Goal: Information Seeking & Learning: Learn about a topic

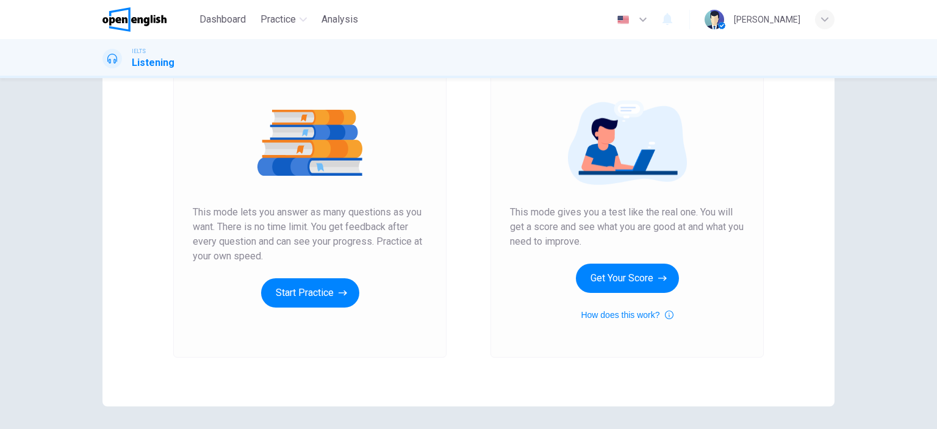
scroll to position [122, 0]
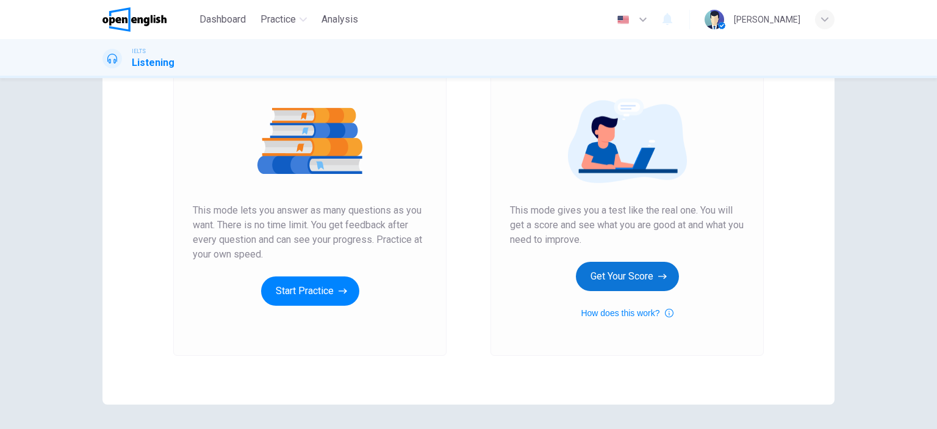
click at [614, 287] on button "Get Your Score" at bounding box center [627, 276] width 103 height 29
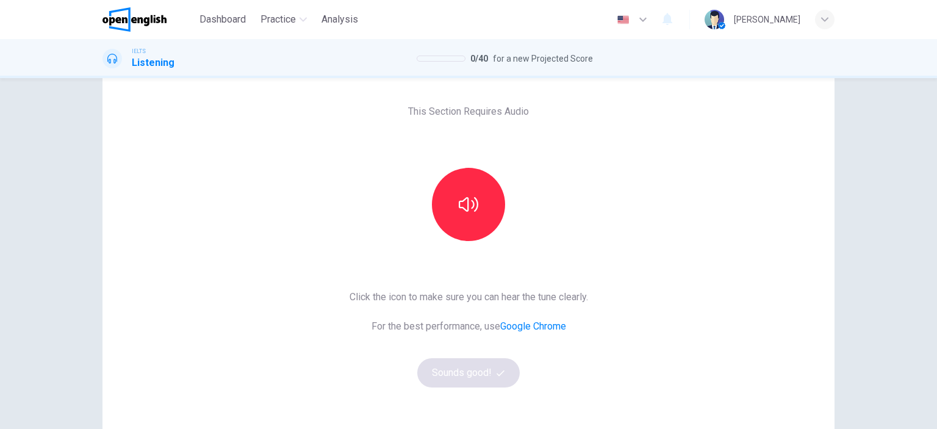
scroll to position [0, 0]
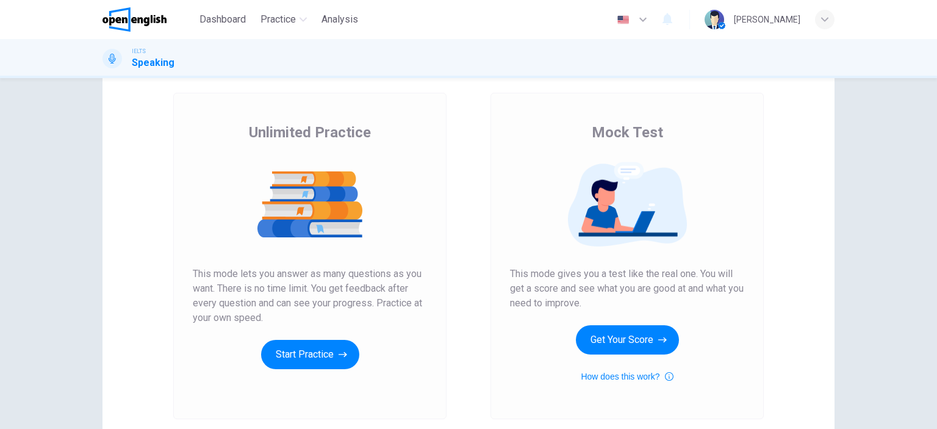
scroll to position [61, 0]
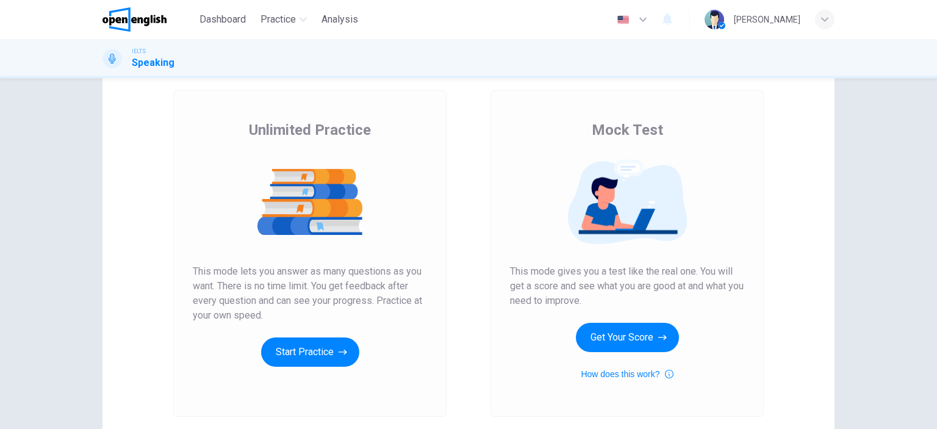
drag, startPoint x: 259, startPoint y: 279, endPoint x: 314, endPoint y: 311, distance: 64.2
click at [314, 311] on span "This mode lets you answer as many questions as you want. There is no time limit…" at bounding box center [310, 293] width 234 height 59
click at [300, 282] on span "This mode lets you answer as many questions as you want. There is no time limit…" at bounding box center [310, 293] width 234 height 59
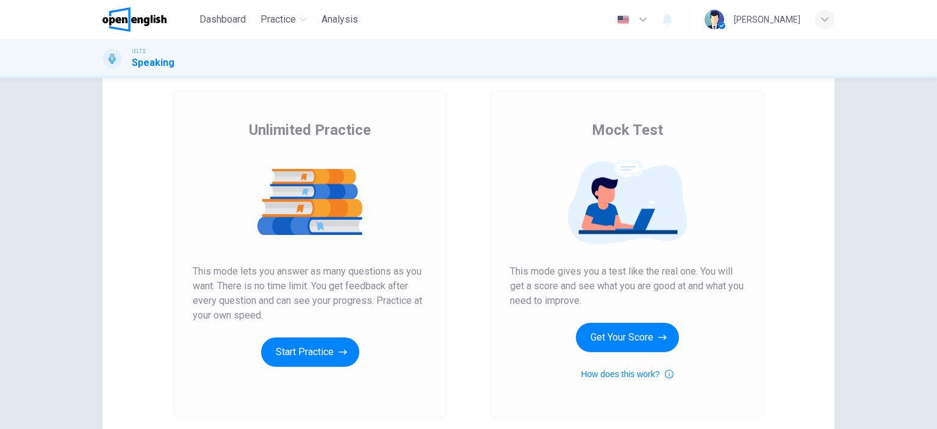
drag, startPoint x: 300, startPoint y: 282, endPoint x: 304, endPoint y: 301, distance: 19.3
click at [304, 301] on span "This mode lets you answer as many questions as you want. There is no time limit…" at bounding box center [310, 293] width 234 height 59
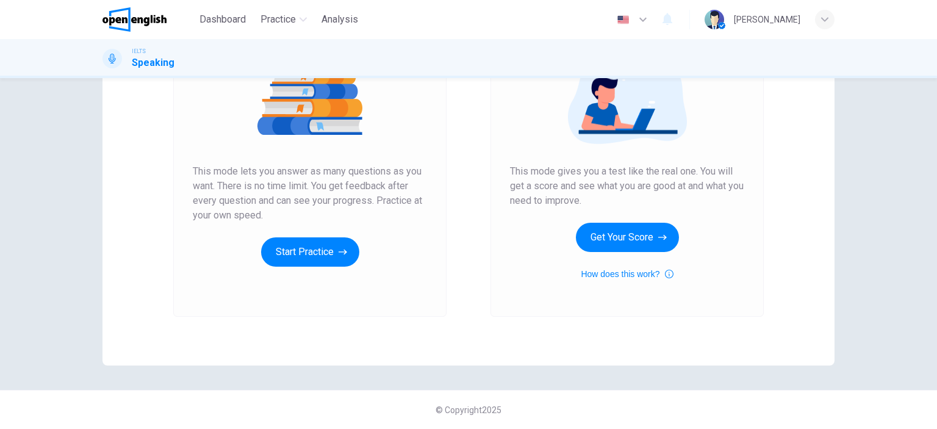
scroll to position [0, 0]
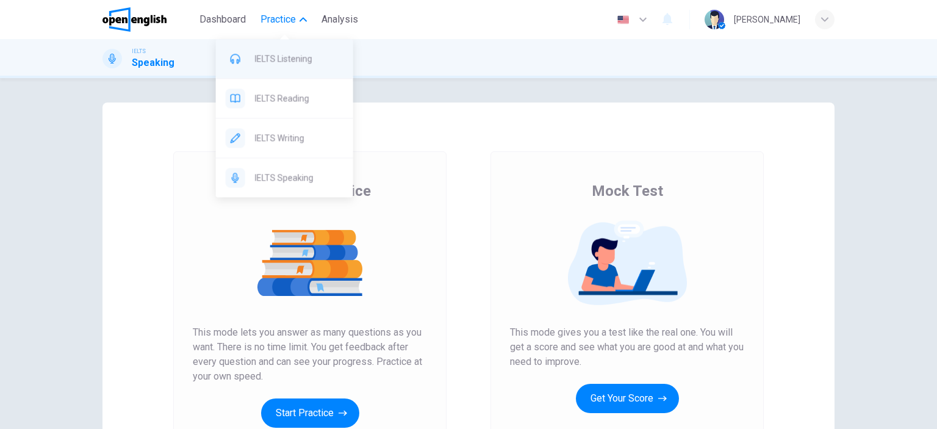
click at [271, 59] on span "IELTS Listening" at bounding box center [299, 58] width 88 height 15
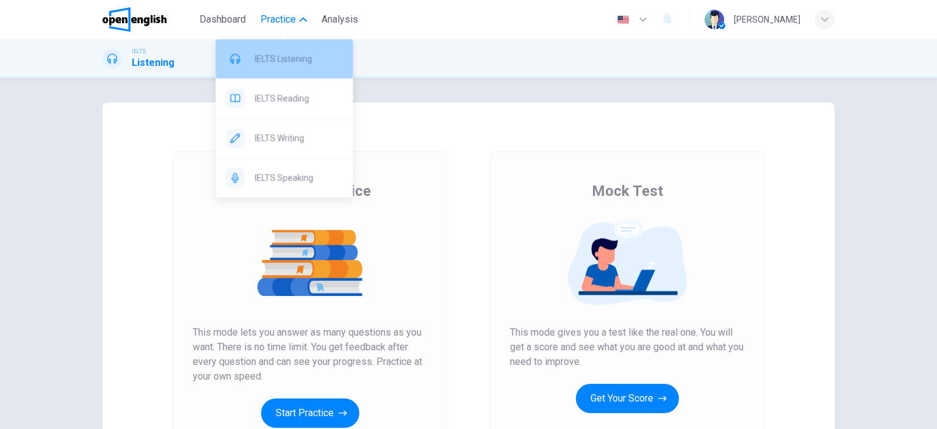
click at [270, 63] on span "IELTS Listening" at bounding box center [299, 58] width 88 height 15
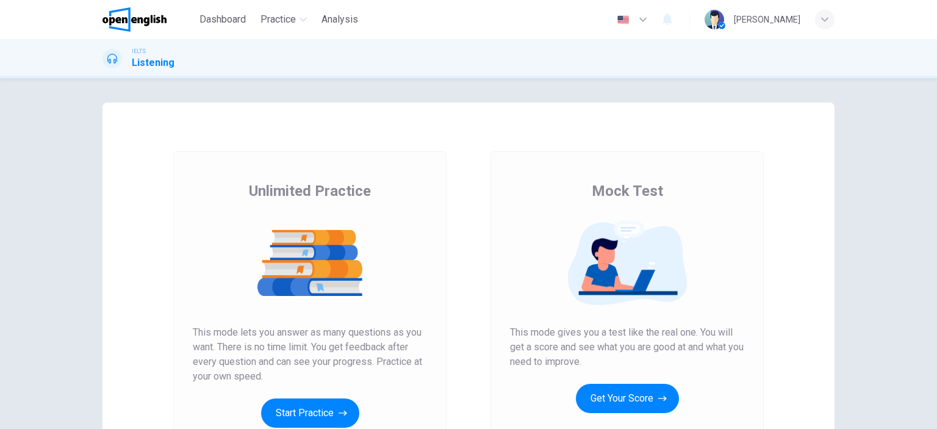
click at [168, 104] on div "Unlimited Practice Mock Test Unlimited Practice This mode lets you answer as ma…" at bounding box center [468, 314] width 732 height 424
drag, startPoint x: 405, startPoint y: 188, endPoint x: 485, endPoint y: 188, distance: 79.9
click at [480, 188] on div "Unlimited Practice Mock Test Unlimited Practice This mode lets you answer as ma…" at bounding box center [468, 314] width 732 height 424
click at [580, 192] on div "Mock Test This mode gives you a test like the real one. You will get a score an…" at bounding box center [627, 311] width 234 height 261
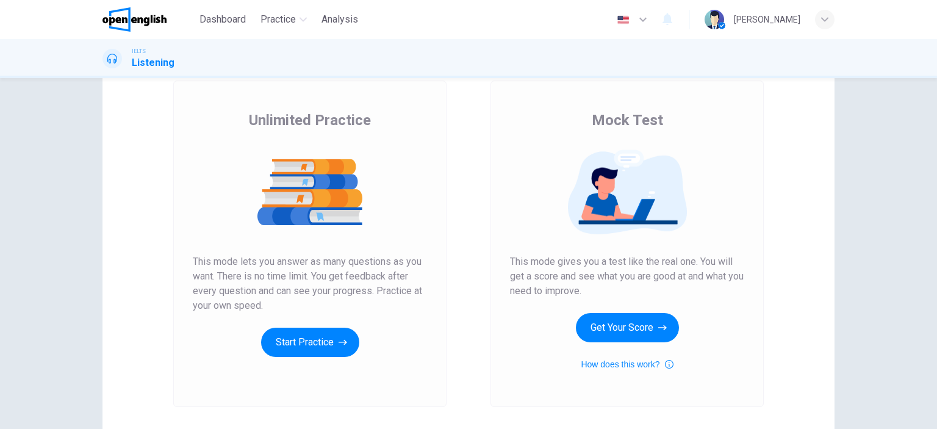
scroll to position [122, 0]
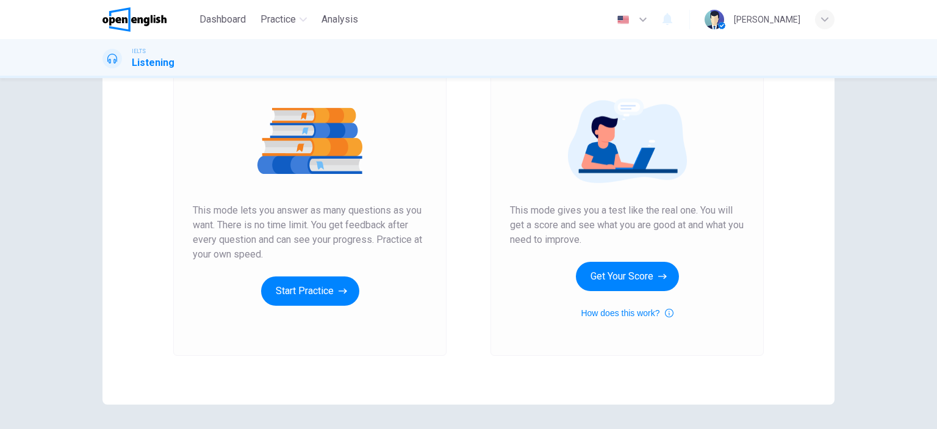
drag, startPoint x: 574, startPoint y: 236, endPoint x: 565, endPoint y: 213, distance: 24.9
click at [566, 219] on span "This mode gives you a test like the real one. You will get a score and see what…" at bounding box center [627, 225] width 234 height 44
click at [565, 213] on span "This mode gives you a test like the real one. You will get a score and see what…" at bounding box center [627, 225] width 234 height 44
drag, startPoint x: 565, startPoint y: 213, endPoint x: 563, endPoint y: 234, distance: 20.8
click at [563, 232] on span "This mode gives you a test like the real one. You will get a score and see what…" at bounding box center [627, 225] width 234 height 44
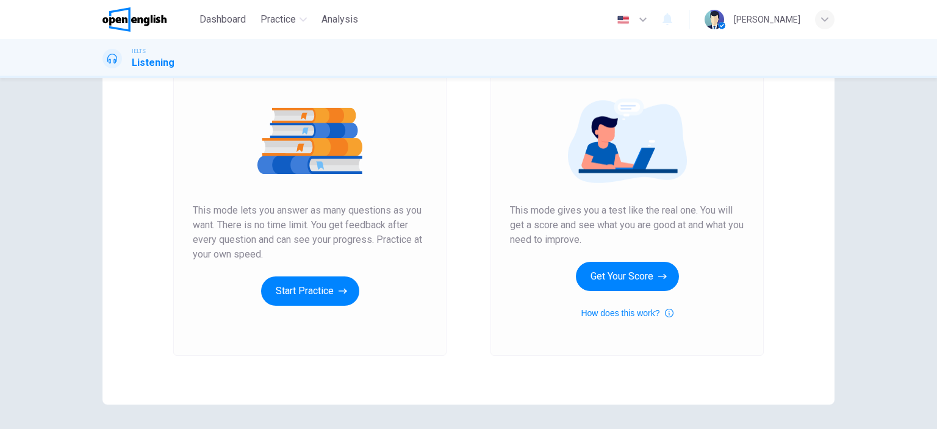
click at [563, 234] on span "This mode gives you a test like the real one. You will get a score and see what…" at bounding box center [627, 225] width 234 height 44
click at [628, 265] on button "Get Your Score" at bounding box center [627, 276] width 103 height 29
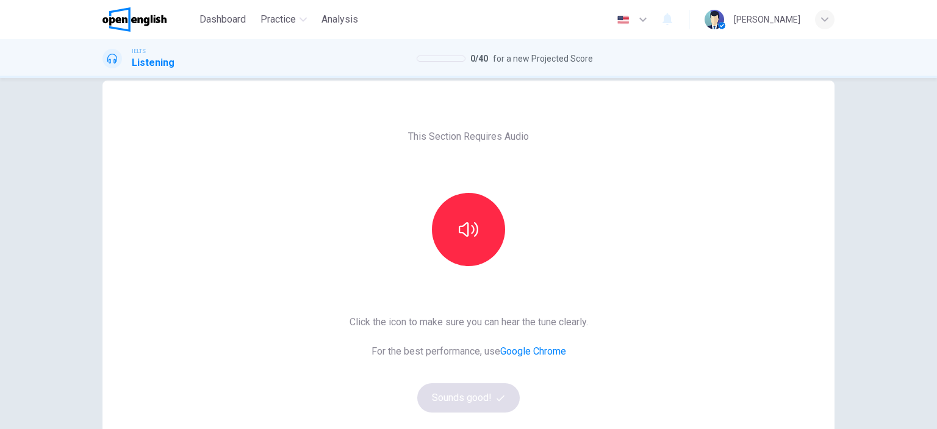
scroll to position [0, 0]
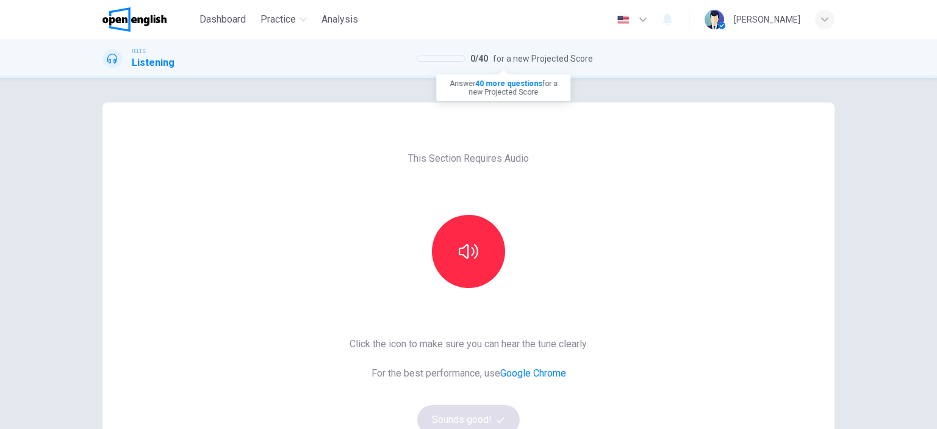
drag, startPoint x: 470, startPoint y: 62, endPoint x: 480, endPoint y: 61, distance: 9.8
click at [480, 61] on span "0 / 40" at bounding box center [479, 58] width 18 height 15
click at [515, 49] on div "IELTS Listening 0 / 40 for a new Projected Score" at bounding box center [468, 58] width 771 height 23
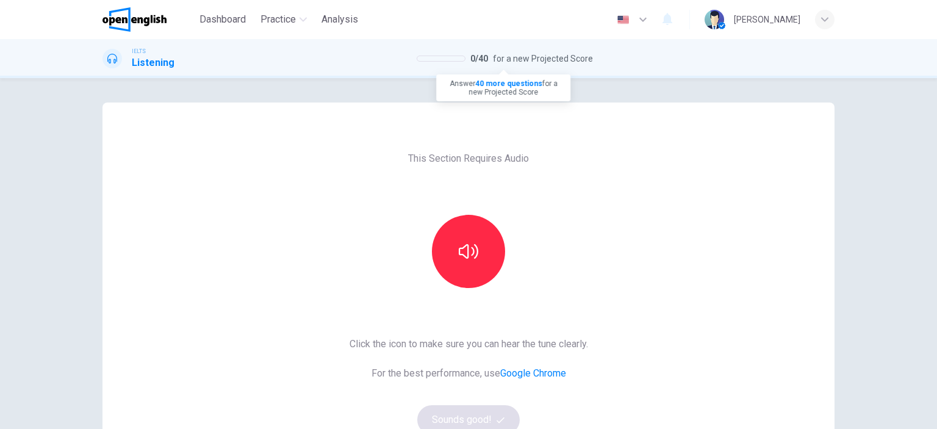
drag, startPoint x: 463, startPoint y: 62, endPoint x: 495, endPoint y: 65, distance: 31.3
click at [495, 65] on div "0 / 40 for a new Projected Score" at bounding box center [505, 58] width 176 height 15
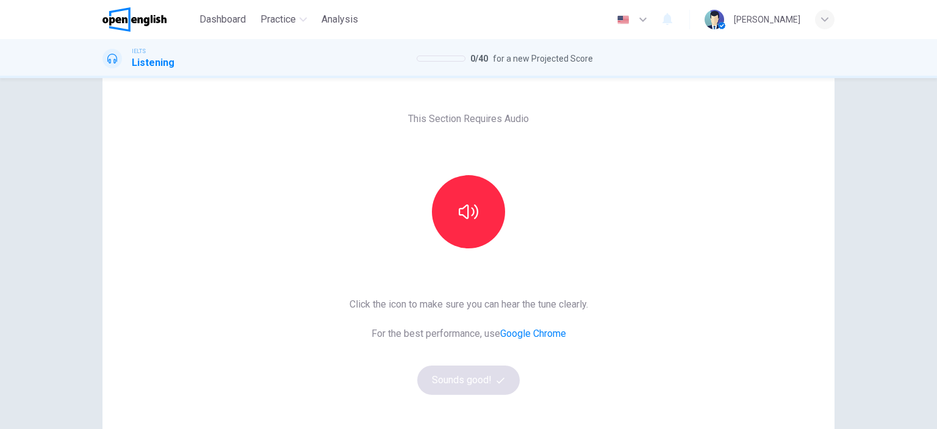
scroll to position [39, 0]
click at [476, 223] on button "button" at bounding box center [468, 212] width 73 height 73
click at [473, 387] on button "Sounds good!" at bounding box center [468, 380] width 102 height 29
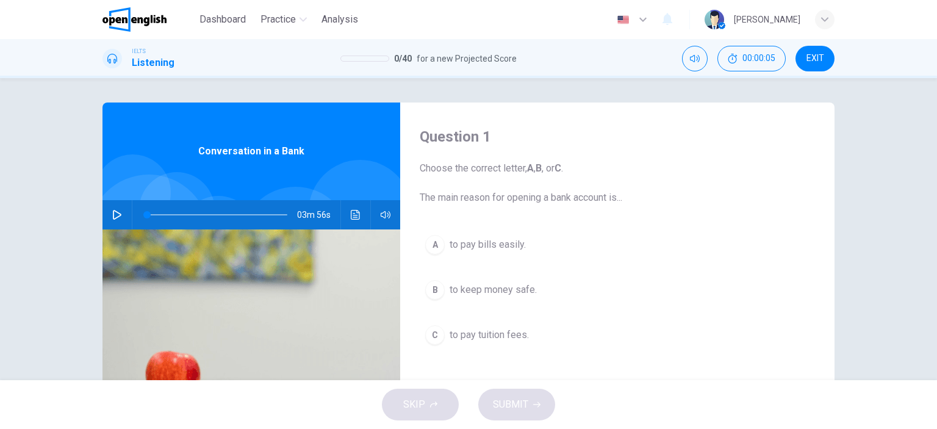
scroll to position [0, 0]
click at [700, 69] on button "Mute" at bounding box center [695, 59] width 26 height 26
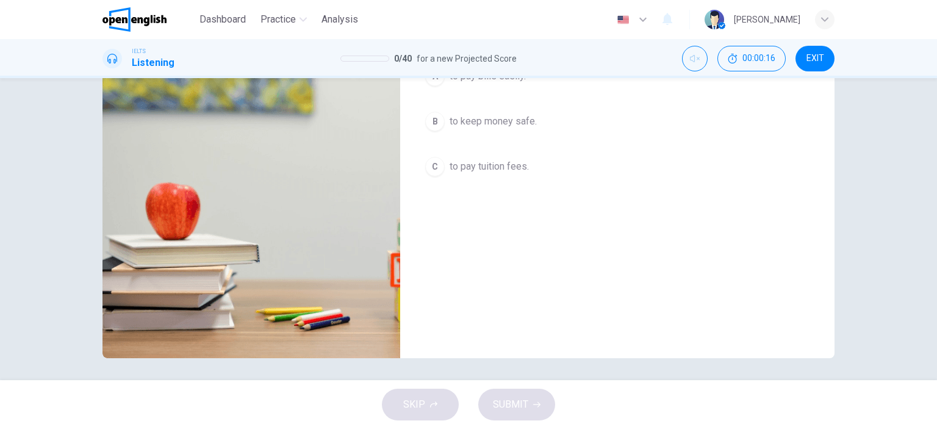
scroll to position [171, 0]
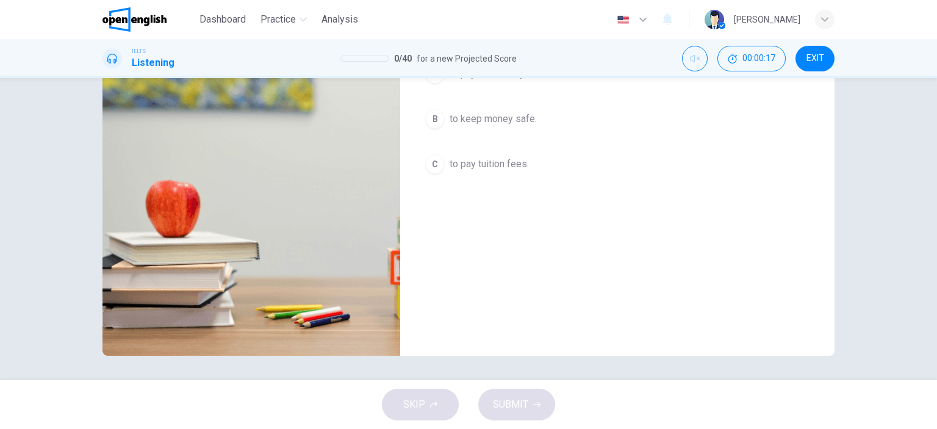
click at [435, 405] on div "SKIP SUBMIT" at bounding box center [468, 404] width 937 height 49
click at [451, 371] on div "Question 1 Choose the correct letter, A , B , or C . The main reason for openin…" at bounding box center [468, 229] width 937 height 302
click at [427, 412] on div "SKIP SUBMIT" at bounding box center [468, 404] width 937 height 49
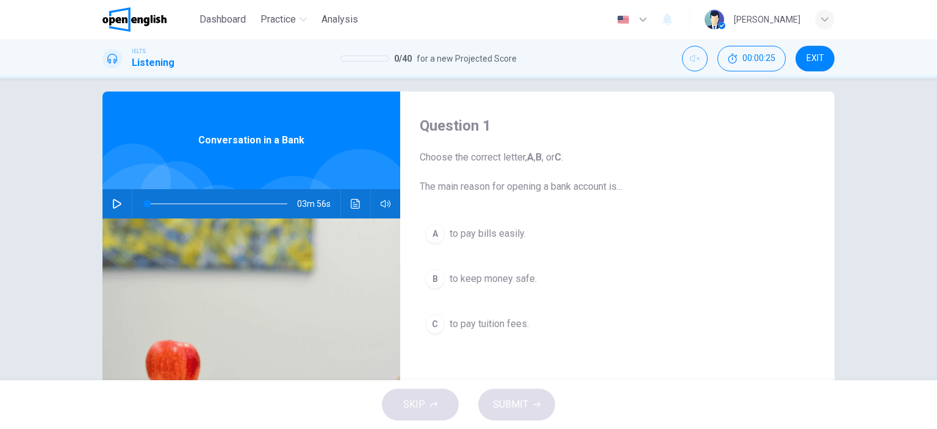
scroll to position [0, 0]
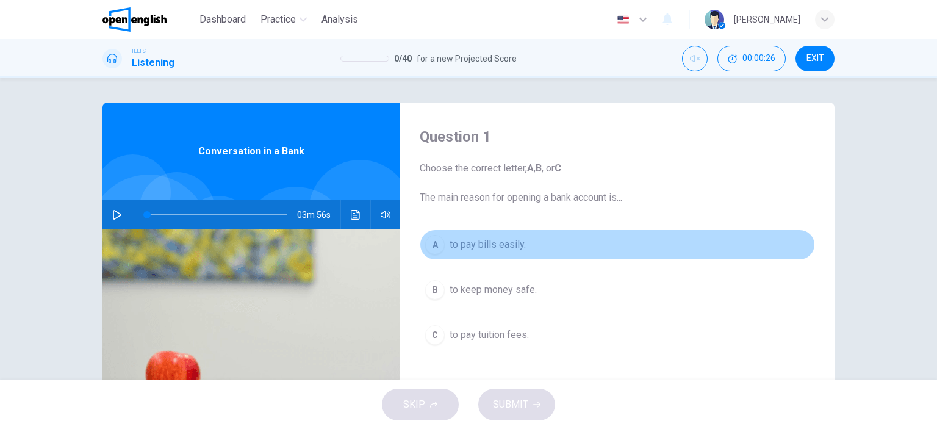
click at [457, 243] on span "to pay bills easily." at bounding box center [487, 244] width 76 height 15
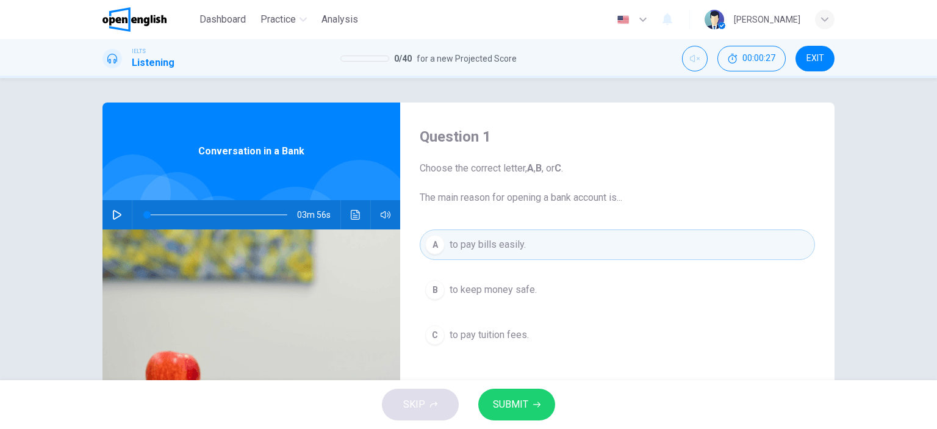
click at [456, 251] on span "to pay bills easily." at bounding box center [487, 244] width 76 height 15
click at [113, 207] on button "button" at bounding box center [117, 214] width 20 height 29
click at [186, 214] on span at bounding box center [217, 214] width 140 height 1
click at [249, 214] on span at bounding box center [217, 214] width 140 height 1
click at [108, 221] on button "button" at bounding box center [117, 214] width 20 height 29
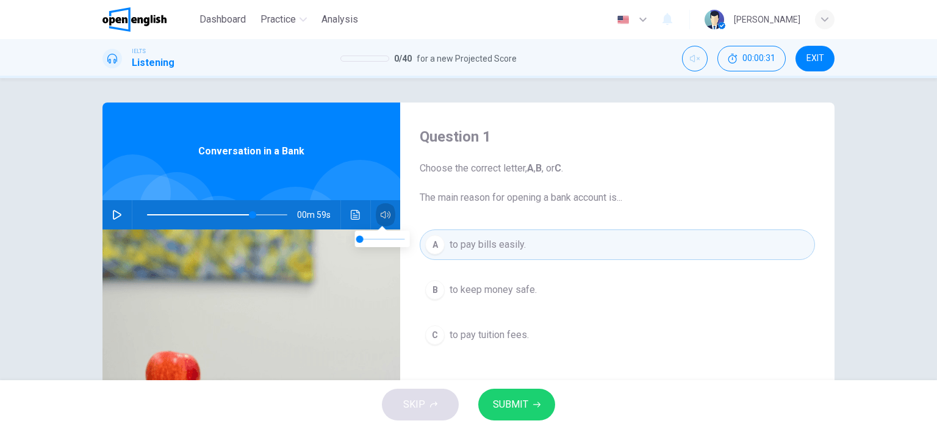
click at [381, 217] on icon "button" at bounding box center [386, 215] width 10 height 10
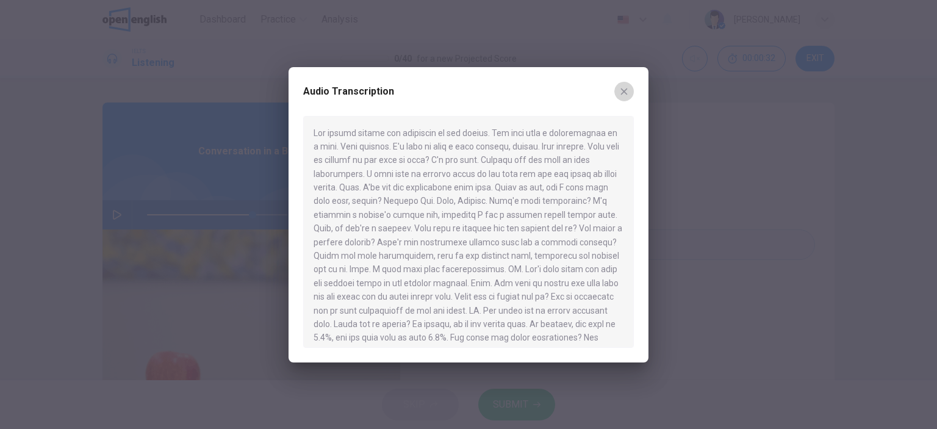
click at [628, 85] on button "button" at bounding box center [624, 92] width 20 height 20
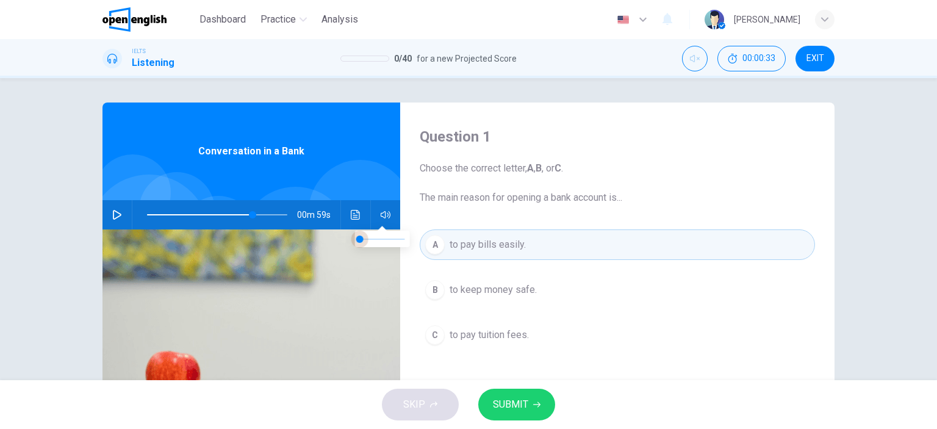
type input "**"
type input "*"
type input "**"
type input "***"
type input "**"
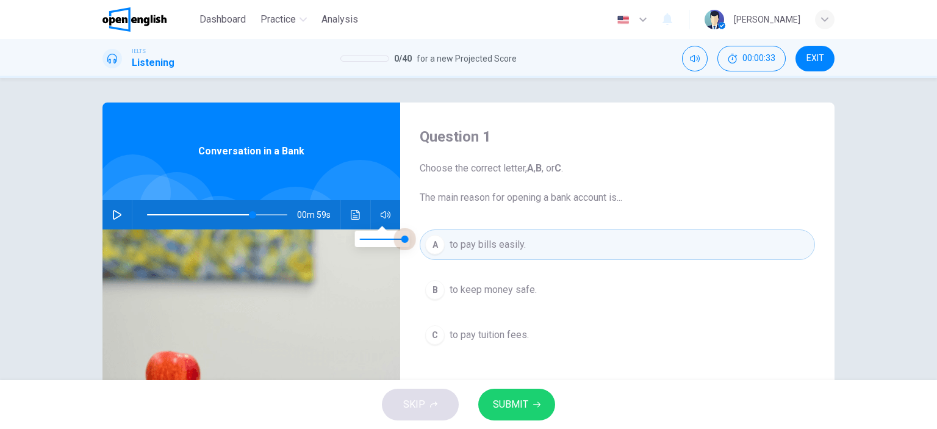
type input "***"
click at [401, 241] on span at bounding box center [404, 238] width 7 height 7
type input "**"
type input "***"
type input "**"
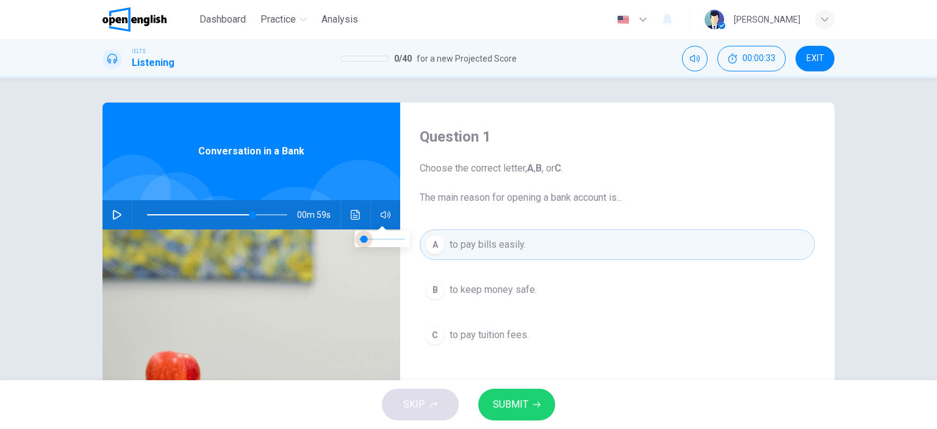
type input "***"
type input "**"
type input "*"
drag, startPoint x: 365, startPoint y: 239, endPoint x: 337, endPoint y: 238, distance: 28.1
click at [337, 238] on body "This site uses cookies, as explained in our Privacy Policy . If you agree to th…" at bounding box center [468, 214] width 937 height 429
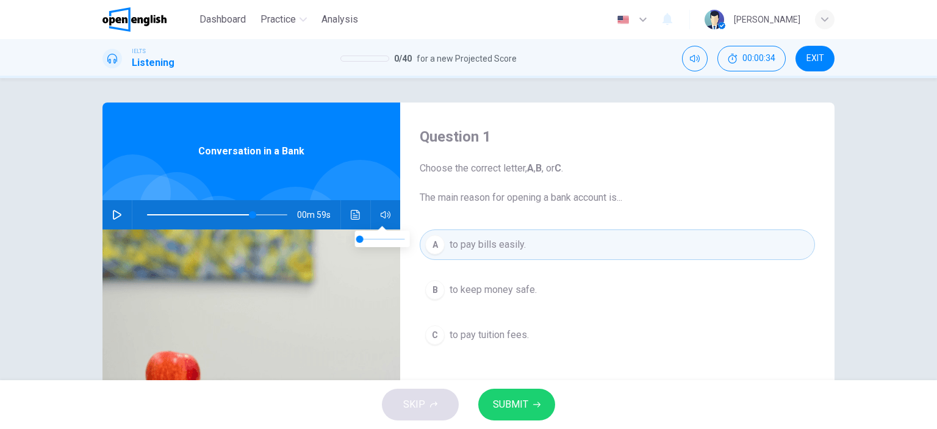
click at [587, 199] on span "Choose the correct letter, A , B , or C . The main reason for opening a bank ac…" at bounding box center [617, 183] width 395 height 44
click at [694, 60] on icon "Mute" at bounding box center [695, 59] width 10 height 10
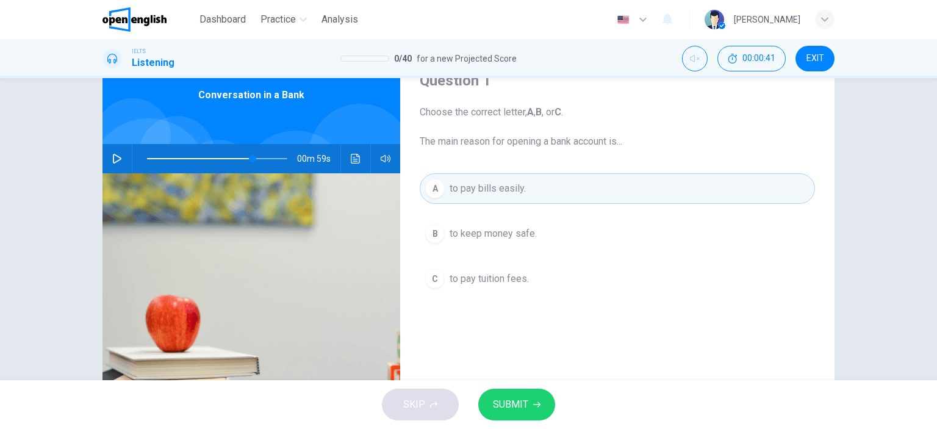
scroll to position [61, 0]
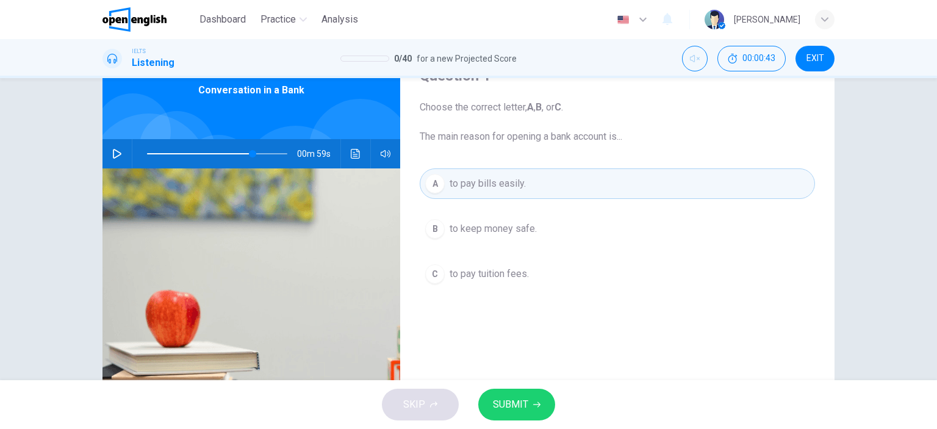
drag, startPoint x: 540, startPoint y: 139, endPoint x: 493, endPoint y: 127, distance: 48.4
click at [493, 127] on span "Choose the correct letter, A , B , or C . The main reason for opening a bank ac…" at bounding box center [617, 122] width 395 height 44
click at [221, 149] on span at bounding box center [217, 153] width 140 height 17
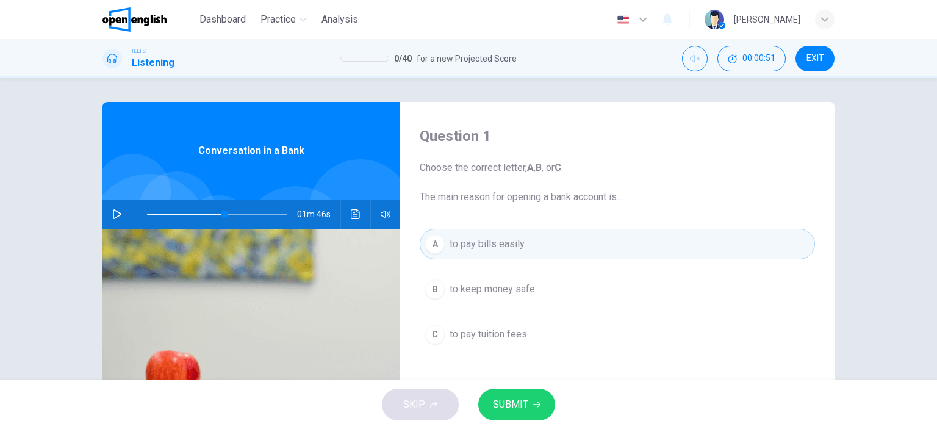
scroll to position [0, 0]
click at [232, 218] on span at bounding box center [234, 214] width 7 height 7
drag, startPoint x: 261, startPoint y: 209, endPoint x: 359, endPoint y: 176, distance: 103.6
click at [279, 214] on span at bounding box center [217, 214] width 140 height 17
type input "**"
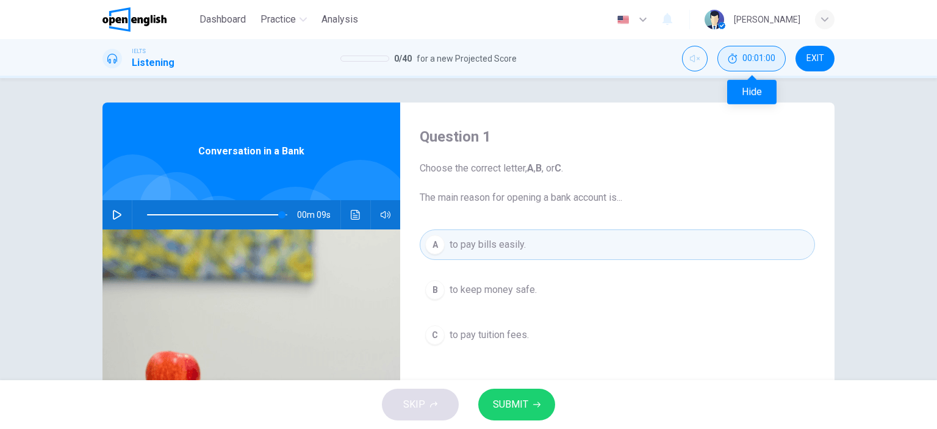
click at [768, 68] on button "00:01:00" at bounding box center [751, 59] width 68 height 26
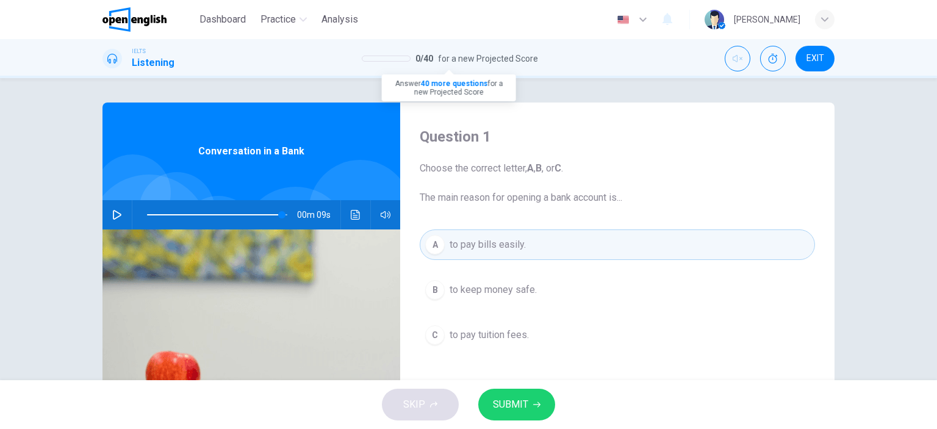
drag, startPoint x: 388, startPoint y: 55, endPoint x: 420, endPoint y: 65, distance: 33.0
click at [492, 75] on body "This site uses cookies, as explained in our Privacy Policy . If you agree to th…" at bounding box center [468, 214] width 937 height 429
click at [492, 75] on div "Answer 40 more questions for a new Projected Score" at bounding box center [449, 87] width 134 height 27
click at [412, 419] on div "SKIP SUBMIT" at bounding box center [468, 404] width 937 height 49
click at [753, 21] on div "[PERSON_NAME]" at bounding box center [767, 19] width 66 height 15
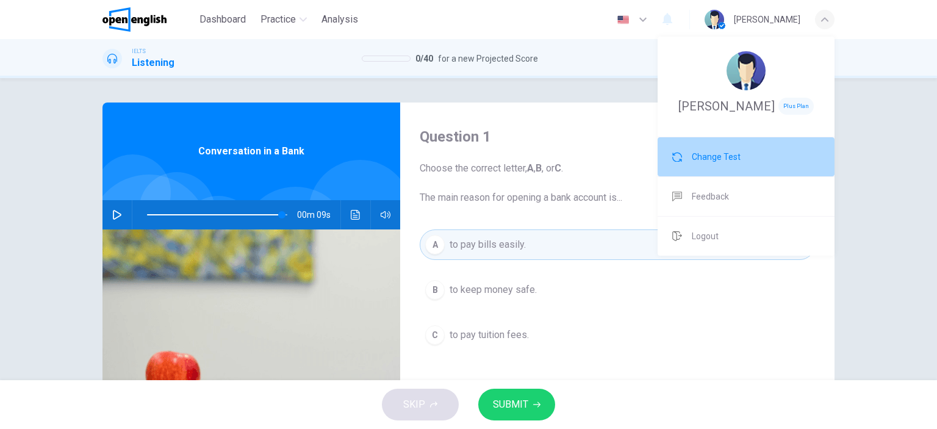
click at [728, 165] on li "Change Test" at bounding box center [745, 156] width 177 height 39
